Goal: Browse casually

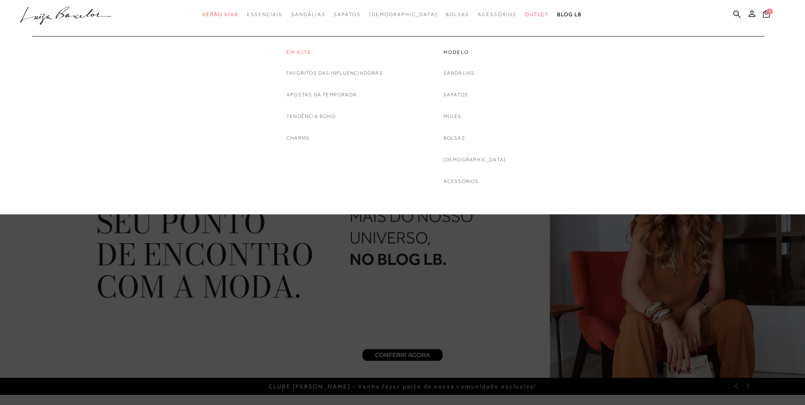
click at [305, 52] on link "Em alta" at bounding box center [335, 52] width 96 height 7
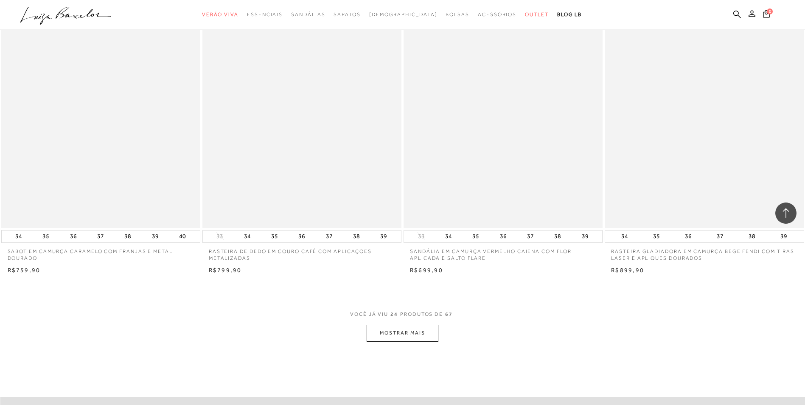
scroll to position [2080, 0]
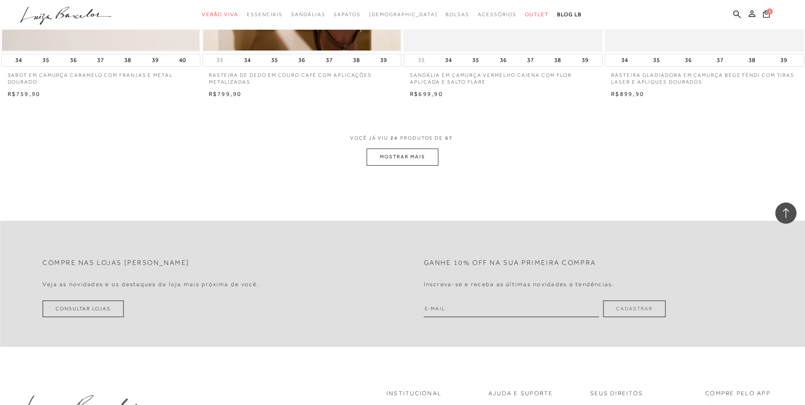
click at [414, 162] on button "MOSTRAR MAIS" at bounding box center [402, 157] width 71 height 17
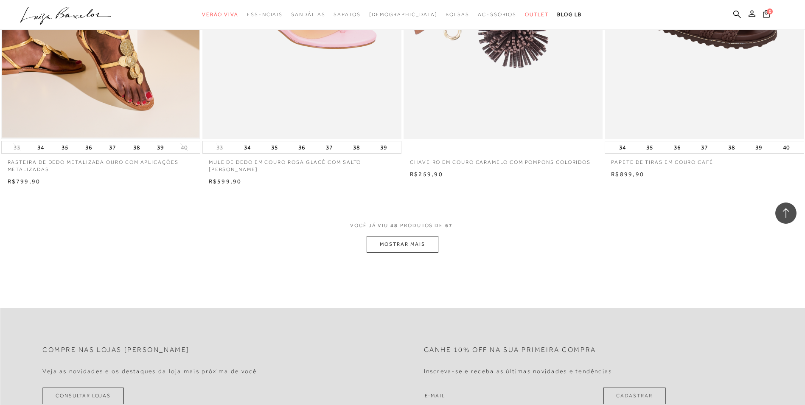
scroll to position [4118, 0]
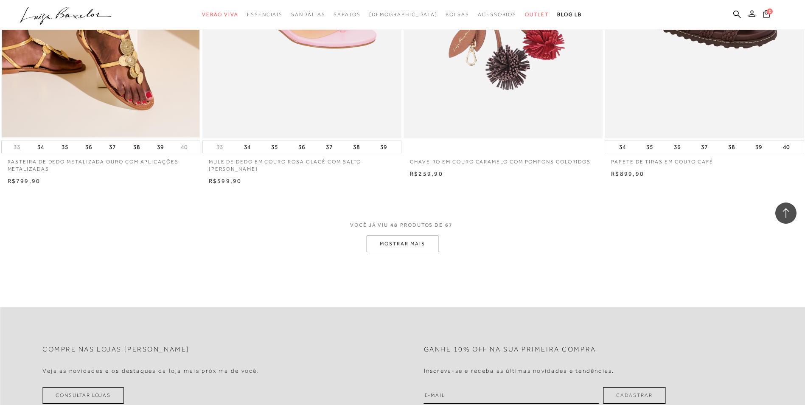
click at [421, 239] on button "MOSTRAR MAIS" at bounding box center [402, 244] width 71 height 17
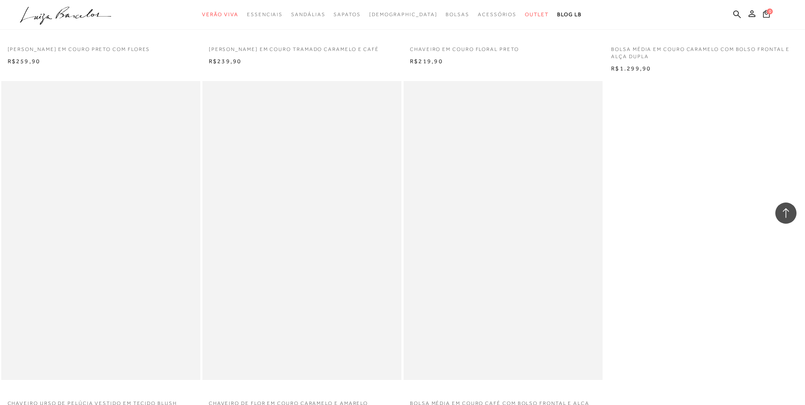
scroll to position [5632, 0]
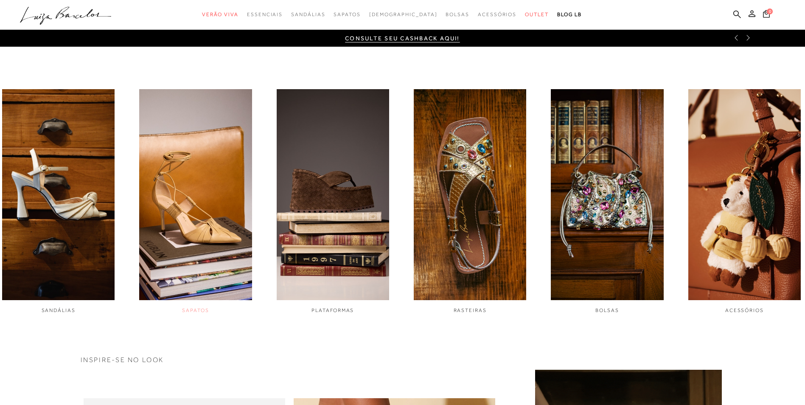
scroll to position [382, 0]
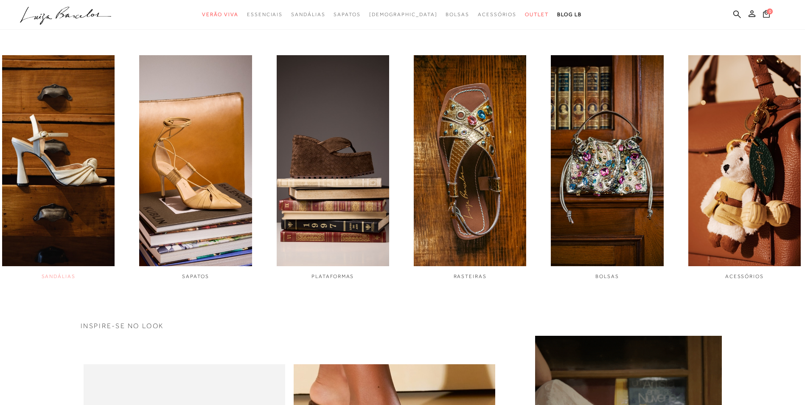
click at [70, 171] on img "1 / 6" at bounding box center [58, 160] width 113 height 211
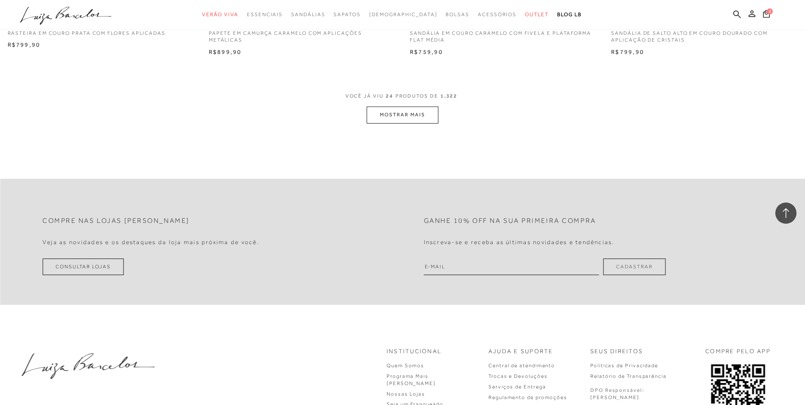
scroll to position [2123, 0]
click at [418, 118] on button "MOSTRAR MAIS" at bounding box center [402, 114] width 71 height 17
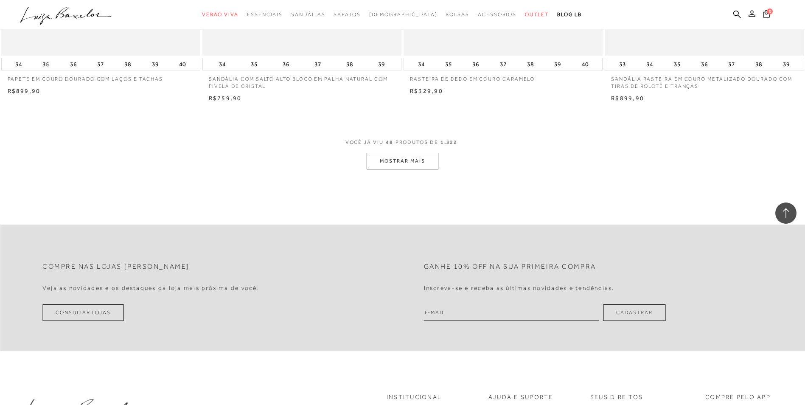
scroll to position [4203, 0]
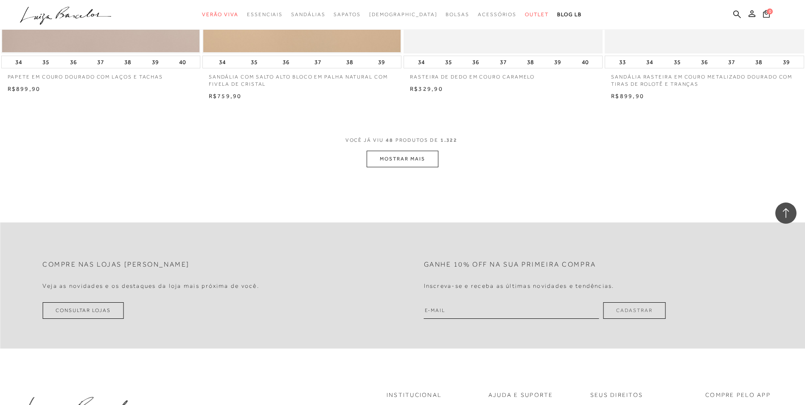
click at [403, 159] on button "MOSTRAR MAIS" at bounding box center [402, 159] width 71 height 17
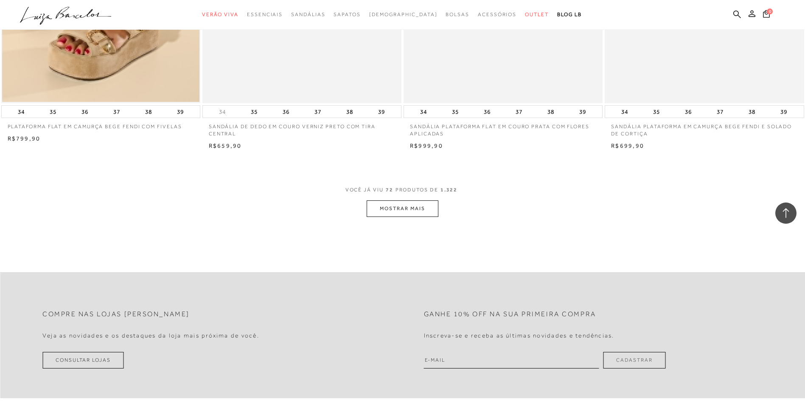
scroll to position [6284, 0]
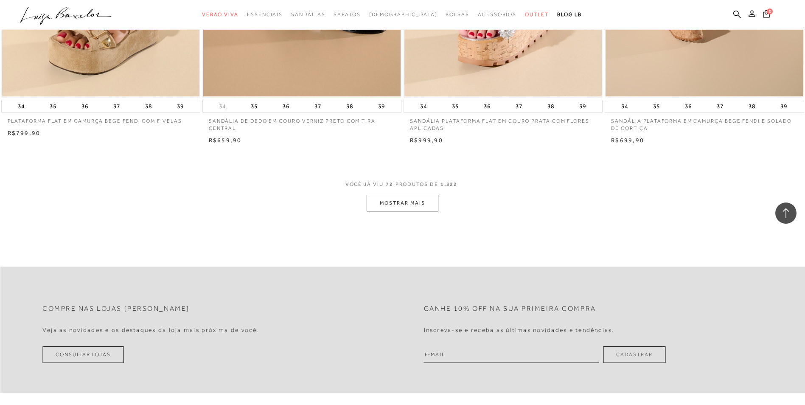
click at [394, 199] on button "MOSTRAR MAIS" at bounding box center [402, 203] width 71 height 17
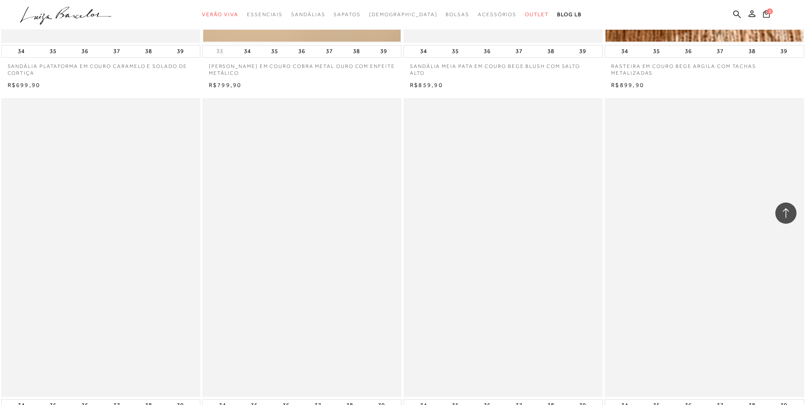
scroll to position [8407, 0]
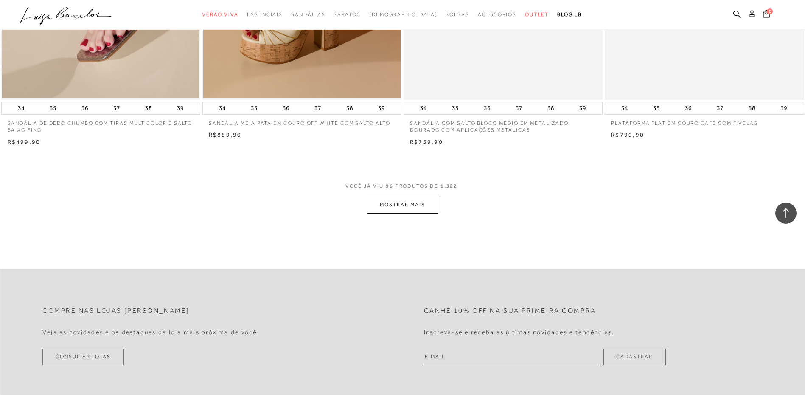
click at [404, 201] on button "MOSTRAR MAIS" at bounding box center [402, 205] width 71 height 17
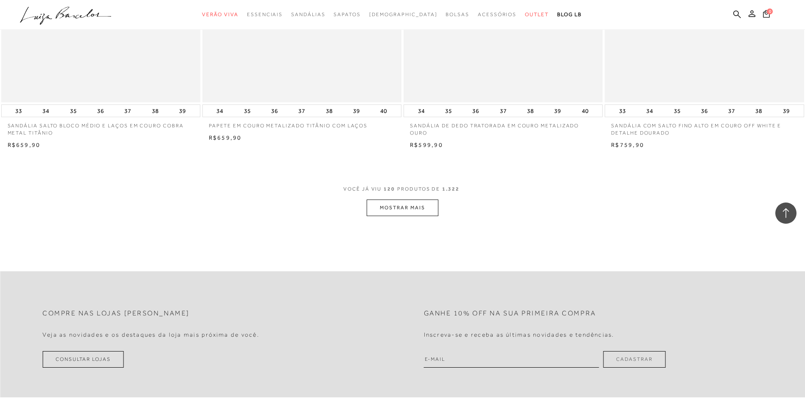
scroll to position [10529, 0]
click at [405, 205] on button "MOSTRAR MAIS" at bounding box center [402, 207] width 71 height 17
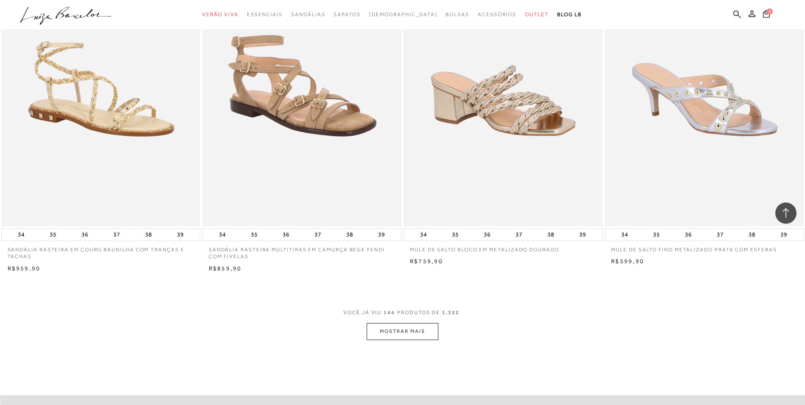
scroll to position [12652, 0]
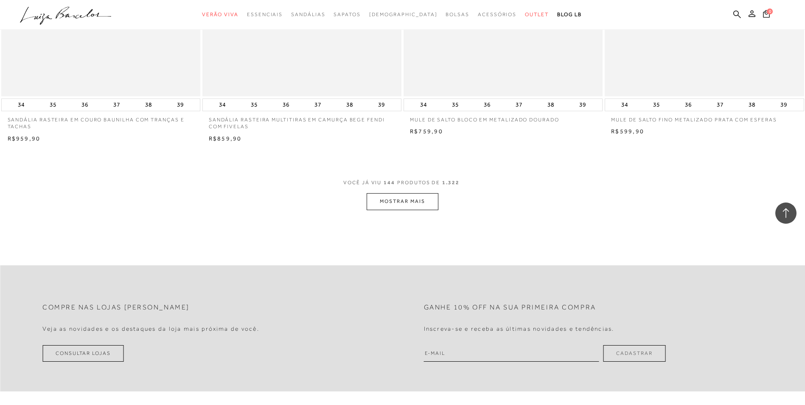
click at [408, 205] on button "MOSTRAR MAIS" at bounding box center [402, 201] width 71 height 17
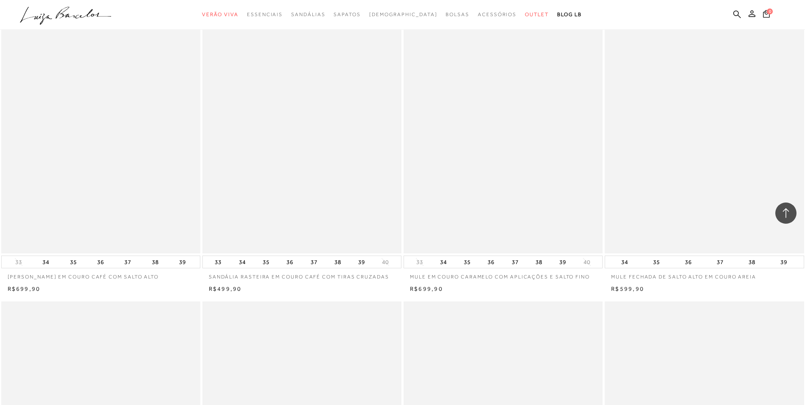
scroll to position [14605, 0]
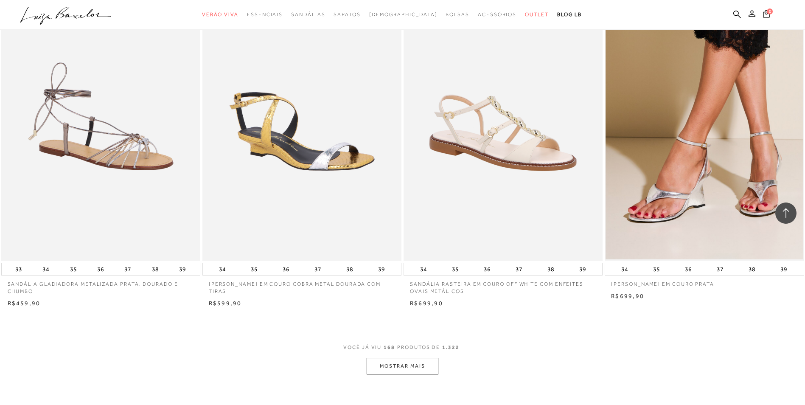
click at [408, 367] on button "MOSTRAR MAIS" at bounding box center [402, 366] width 71 height 17
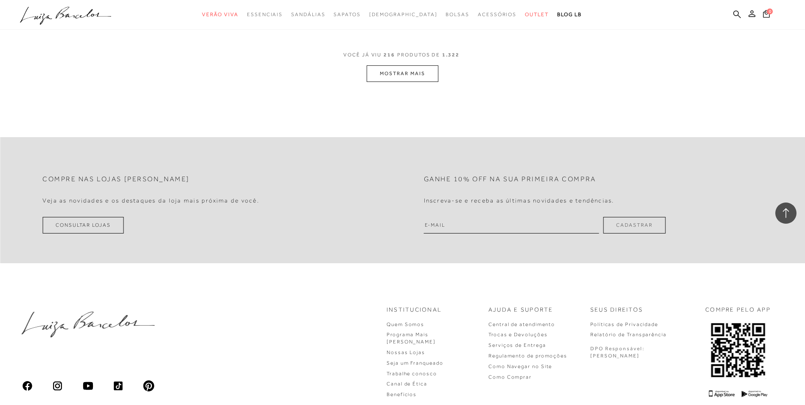
scroll to position [19148, 0]
click at [430, 74] on button "MOSTRAR MAIS" at bounding box center [402, 73] width 71 height 17
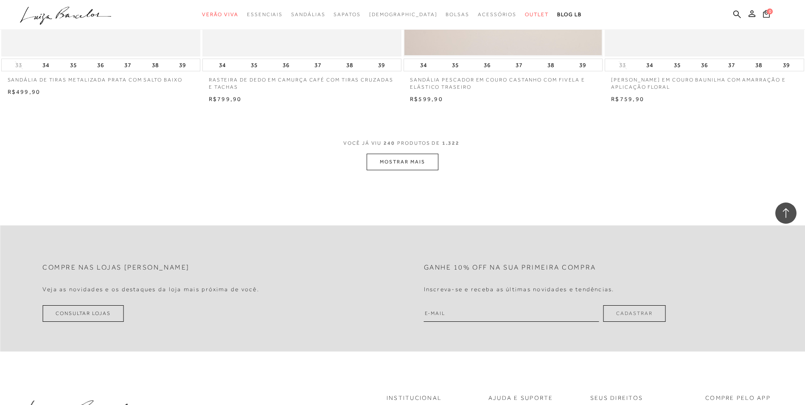
scroll to position [21186, 0]
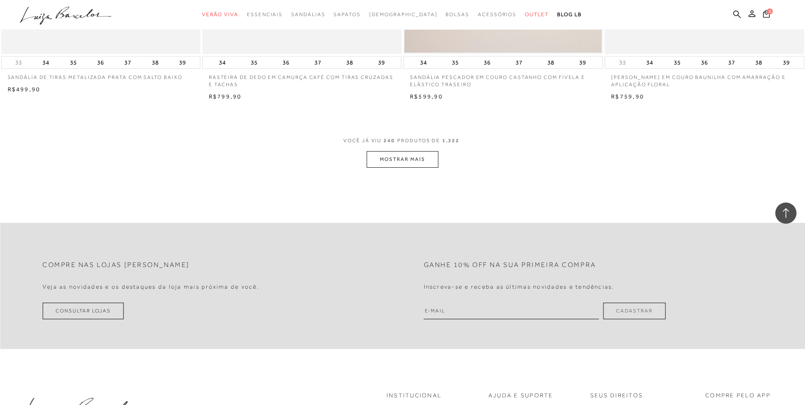
click at [408, 158] on button "MOSTRAR MAIS" at bounding box center [402, 159] width 71 height 17
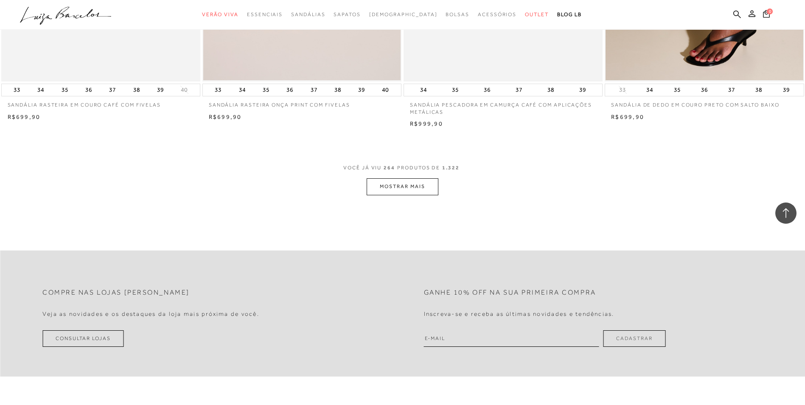
scroll to position [23358, 0]
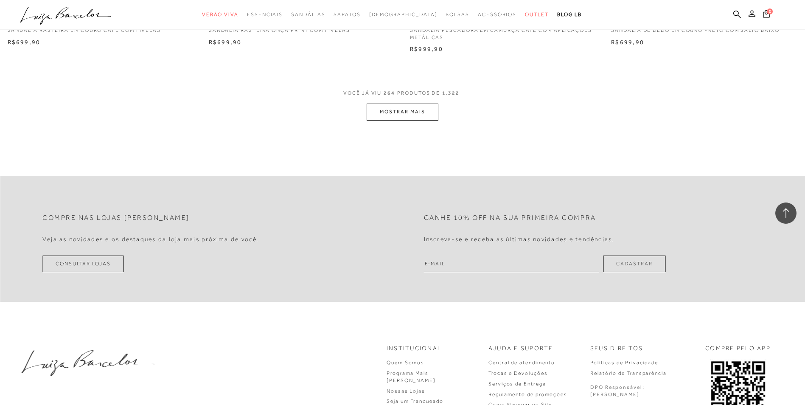
click at [417, 112] on button "MOSTRAR MAIS" at bounding box center [402, 112] width 71 height 17
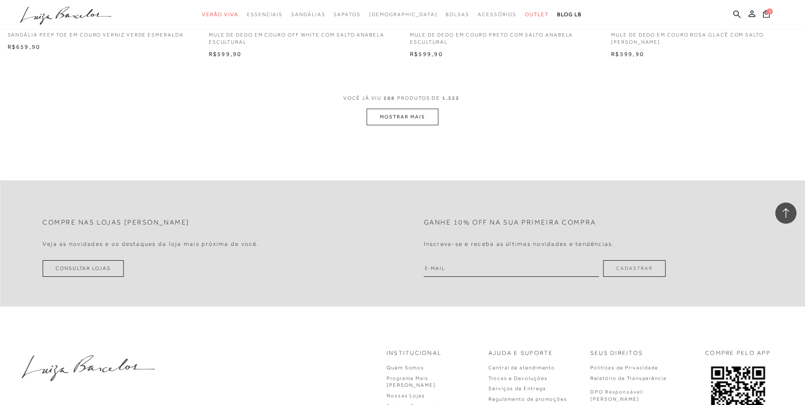
scroll to position [25481, 0]
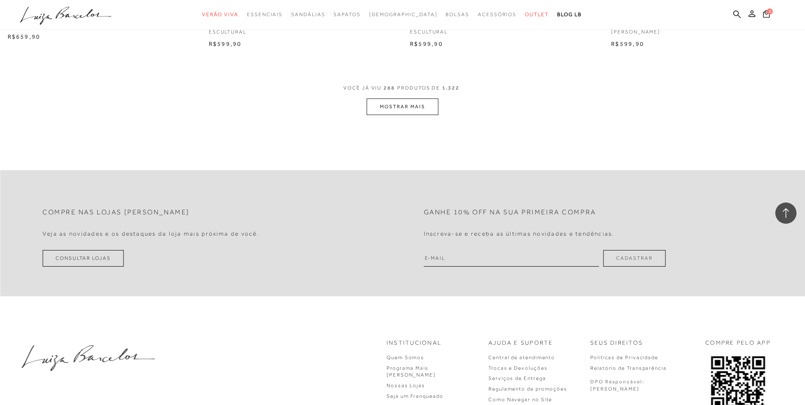
click at [399, 108] on button "MOSTRAR MAIS" at bounding box center [402, 107] width 71 height 17
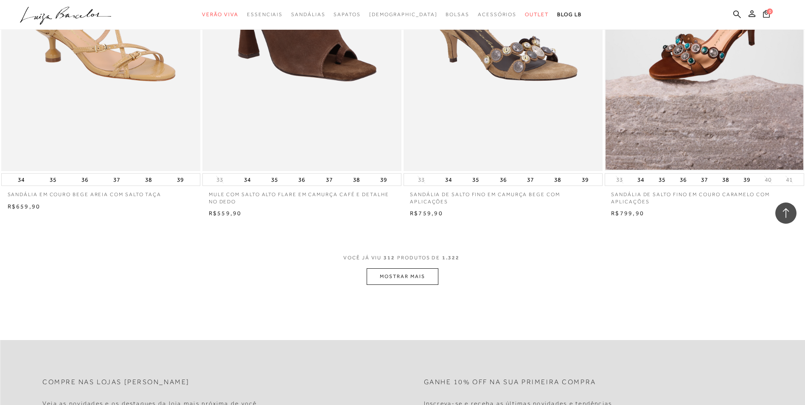
scroll to position [27434, 0]
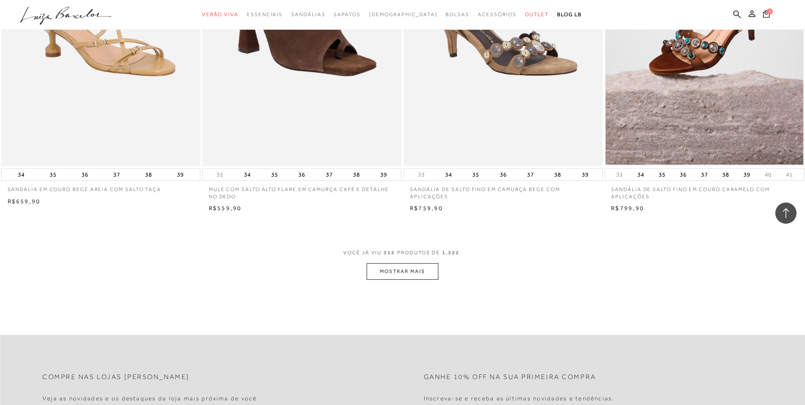
click at [428, 268] on button "MOSTRAR MAIS" at bounding box center [402, 271] width 71 height 17
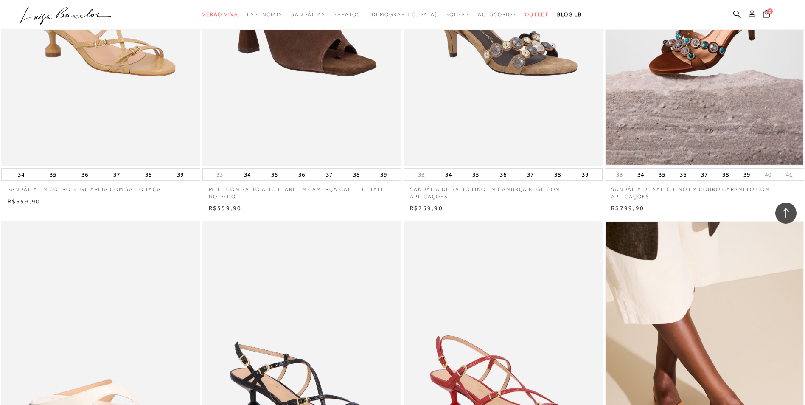
scroll to position [27604, 0]
